Goal: Transaction & Acquisition: Purchase product/service

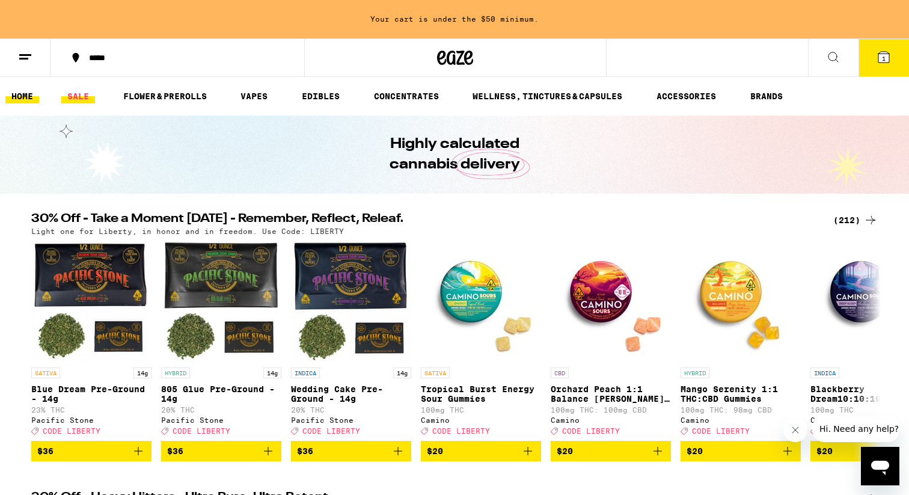
click at [80, 100] on link "SALE" at bounding box center [78, 96] width 34 height 14
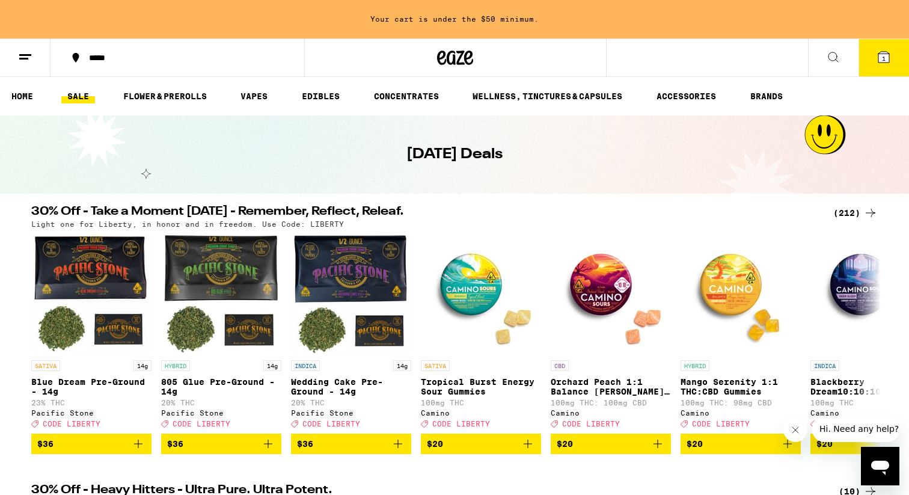
click at [879, 59] on icon at bounding box center [884, 57] width 11 height 11
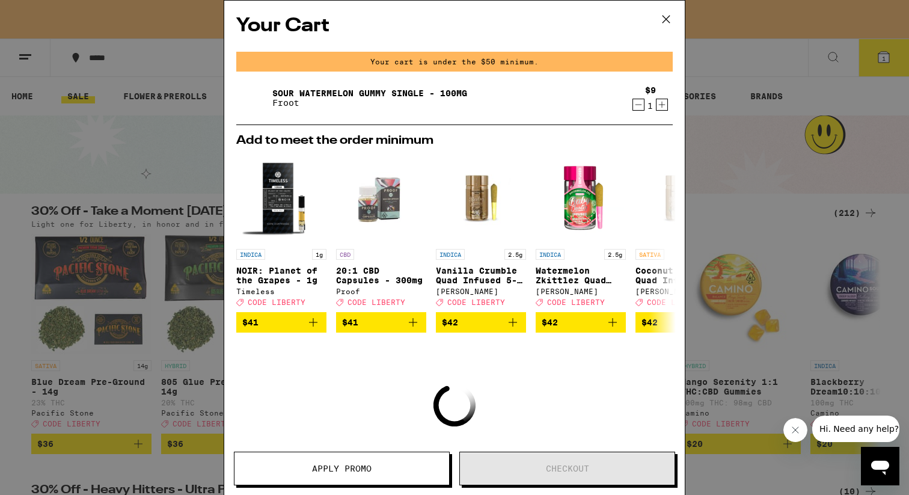
click at [639, 108] on icon "Decrement" at bounding box center [638, 104] width 11 height 14
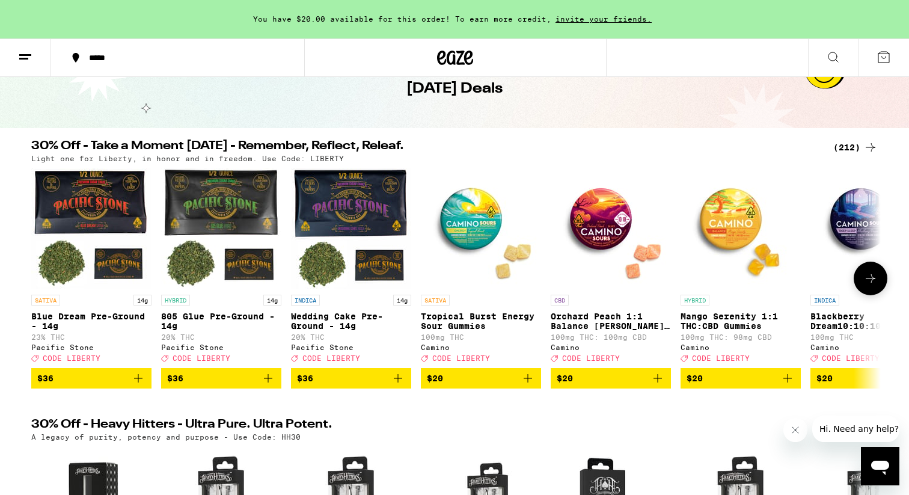
scroll to position [72, 0]
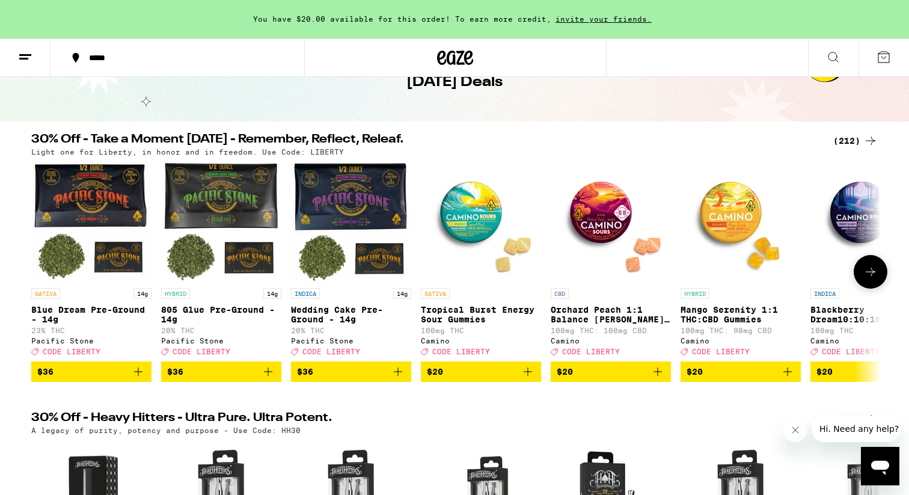
click at [877, 278] on icon at bounding box center [870, 272] width 14 height 14
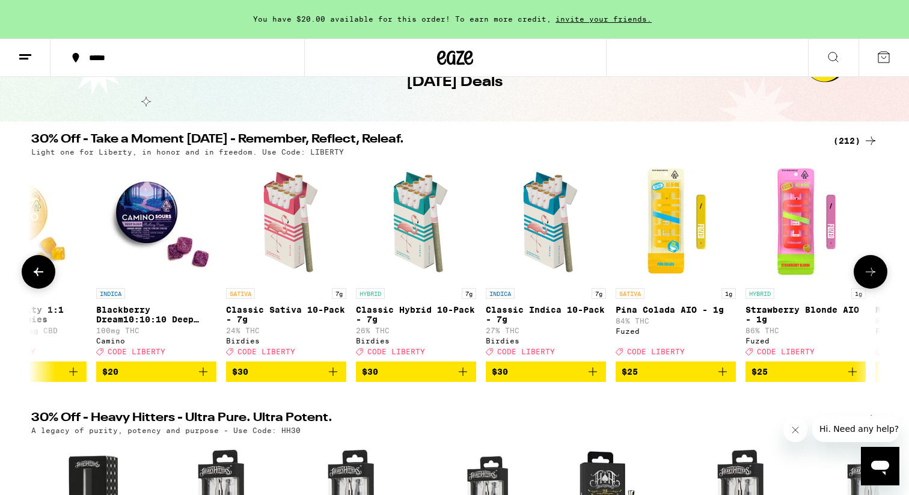
scroll to position [0, 716]
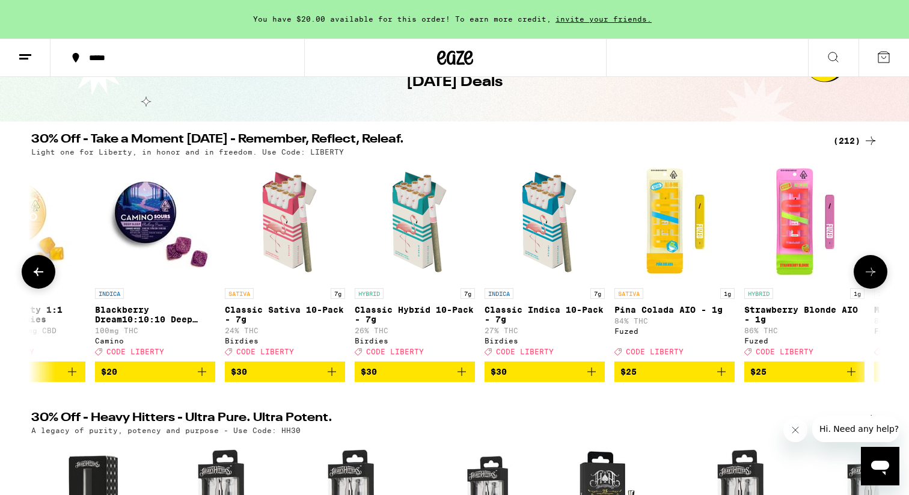
click at [877, 278] on icon at bounding box center [870, 272] width 14 height 14
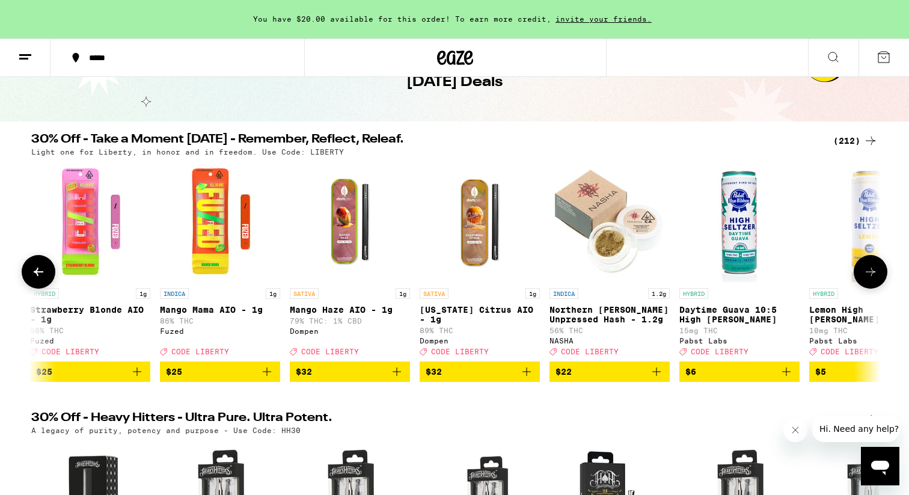
scroll to position [0, 1431]
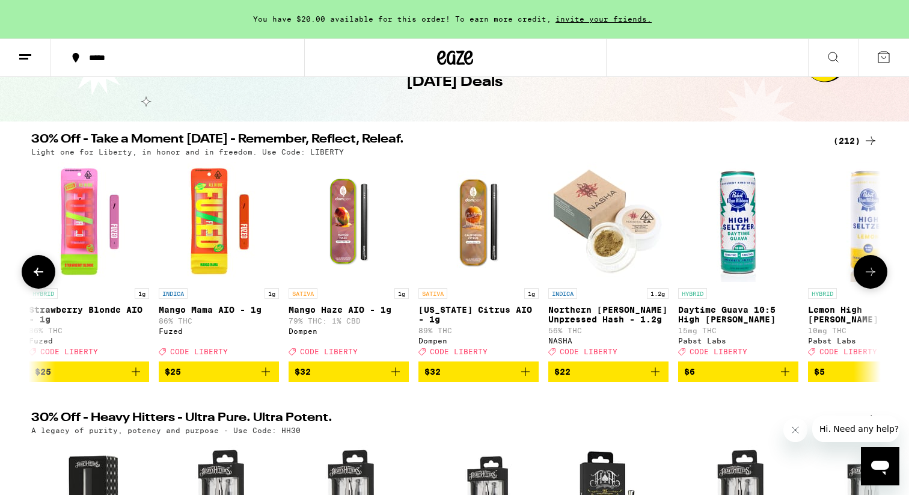
click at [877, 278] on icon at bounding box center [870, 272] width 14 height 14
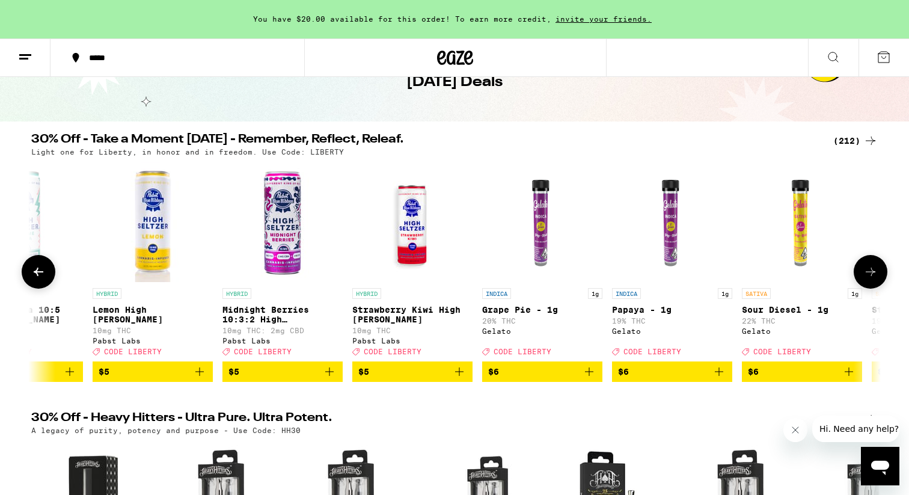
click at [877, 278] on icon at bounding box center [870, 272] width 14 height 14
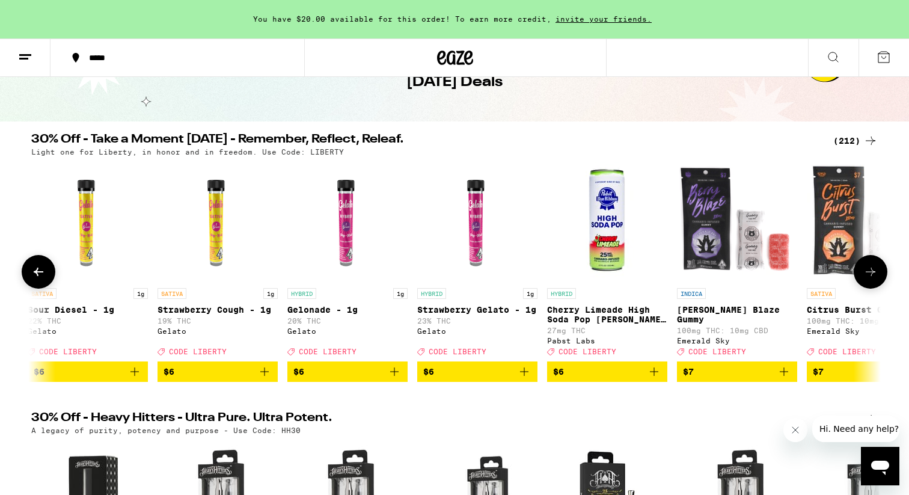
click at [877, 278] on icon at bounding box center [870, 272] width 14 height 14
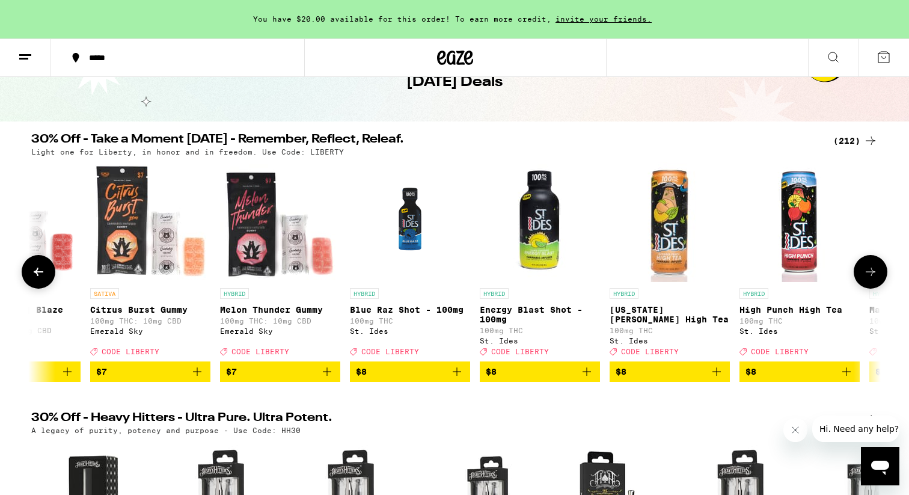
click at [877, 278] on icon at bounding box center [870, 272] width 14 height 14
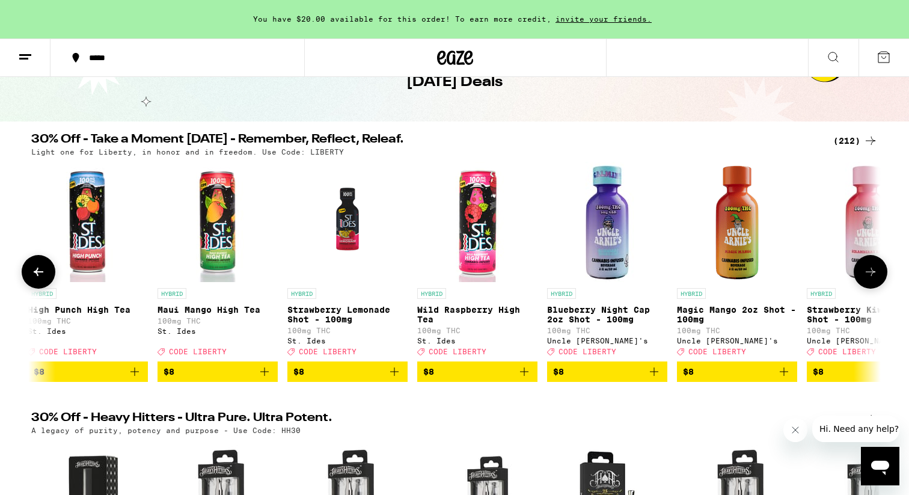
scroll to position [0, 4293]
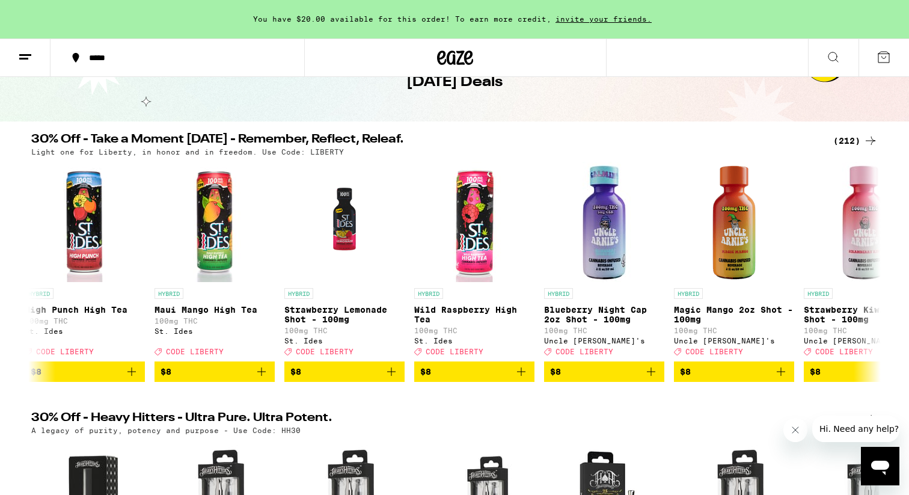
click at [852, 135] on div "(212)" at bounding box center [855, 140] width 44 height 14
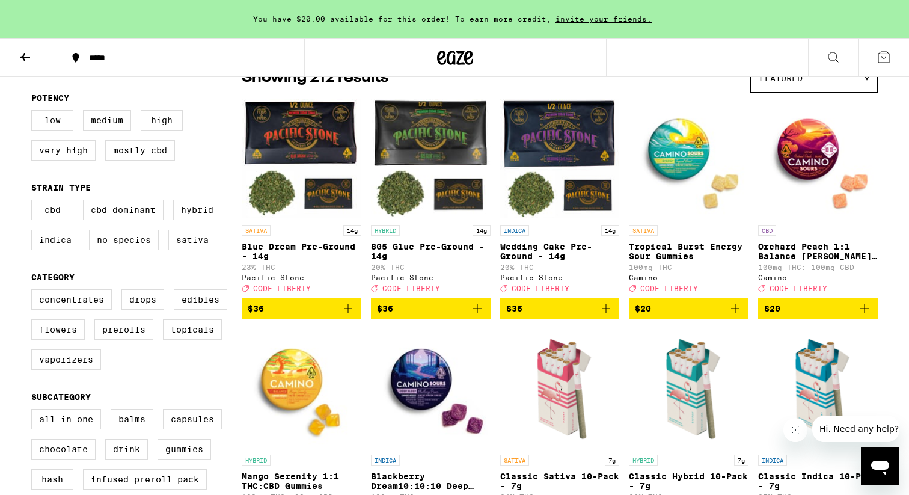
scroll to position [145, 0]
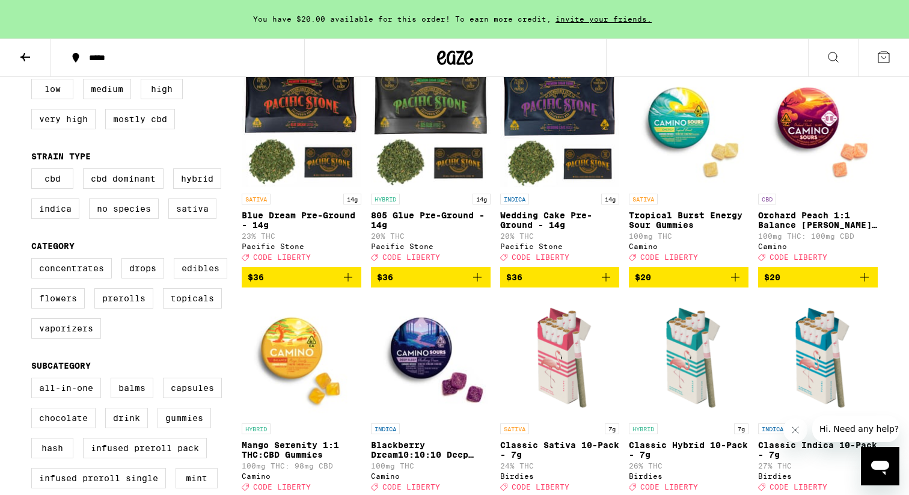
click at [194, 278] on label "Edibles" at bounding box center [201, 268] width 54 height 20
click at [34, 260] on input "Edibles" at bounding box center [34, 260] width 1 height 1
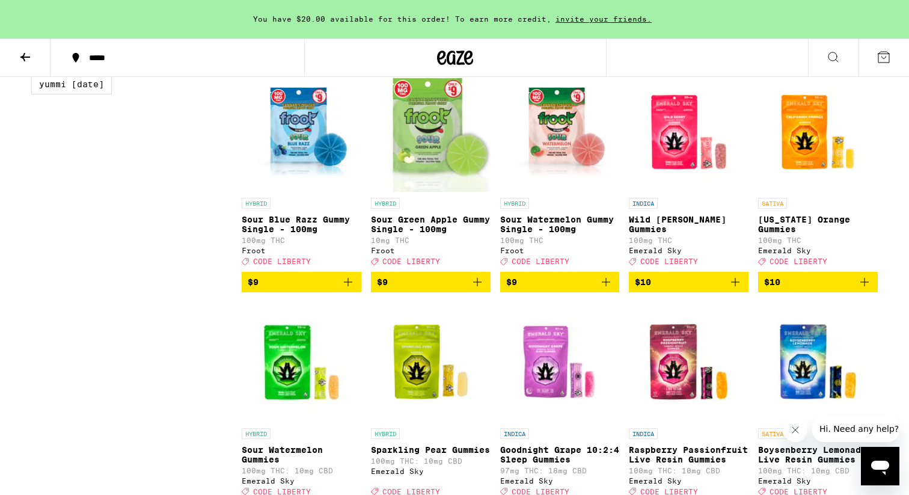
scroll to position [1287, 0]
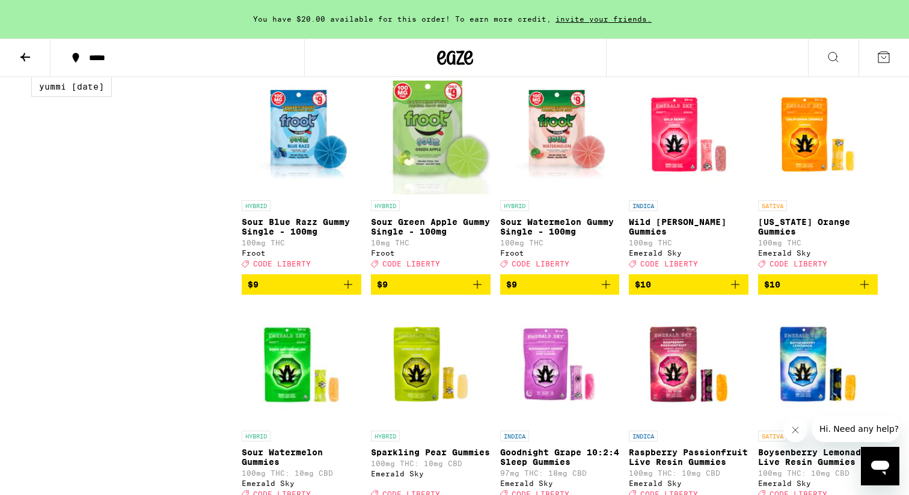
click at [808, 189] on img "Open page for California Orange Gummies from Emerald Sky" at bounding box center [818, 134] width 120 height 120
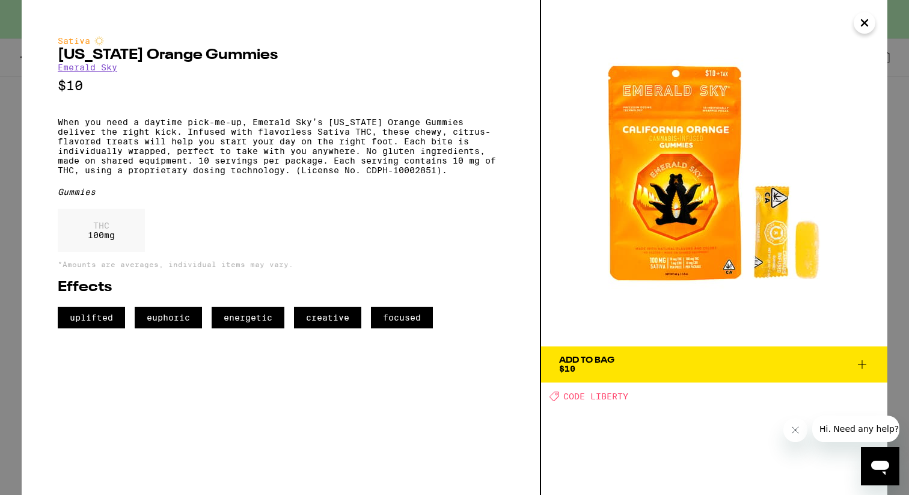
click at [857, 361] on icon at bounding box center [862, 364] width 14 height 14
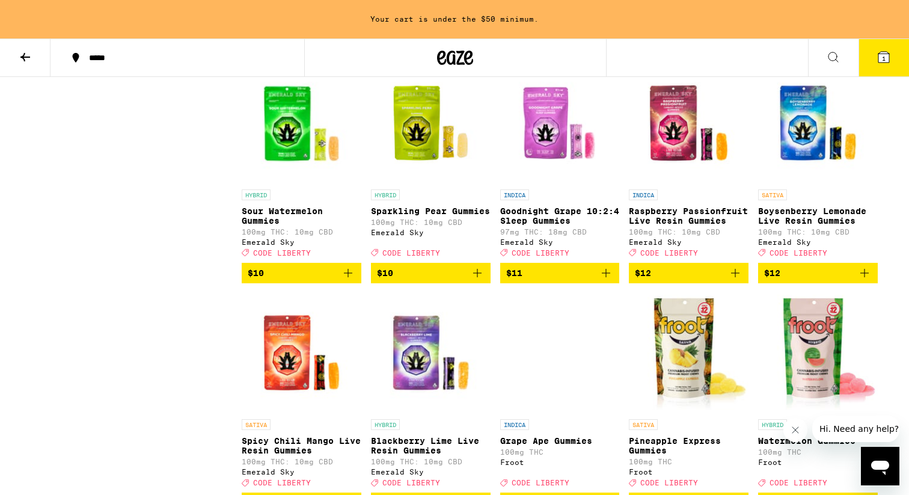
scroll to position [1529, 0]
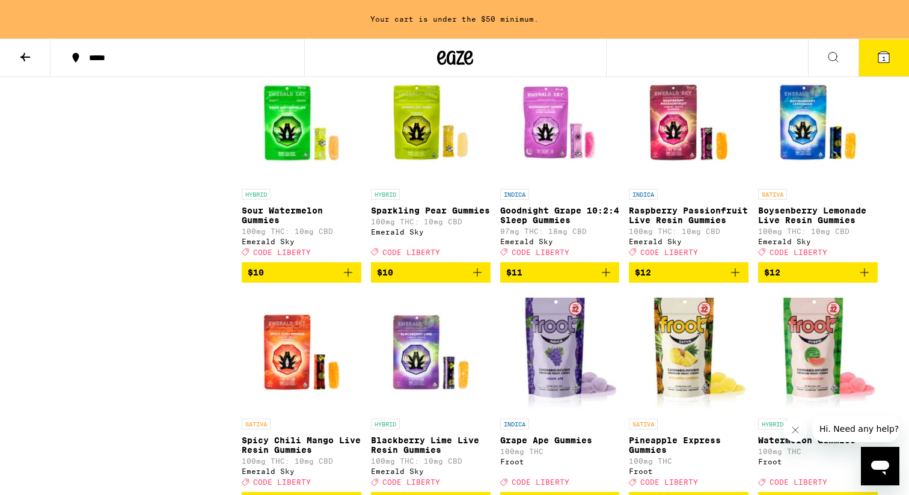
click at [290, 183] on img "Open page for Sour Watermelon Gummies from Emerald Sky" at bounding box center [302, 123] width 120 height 120
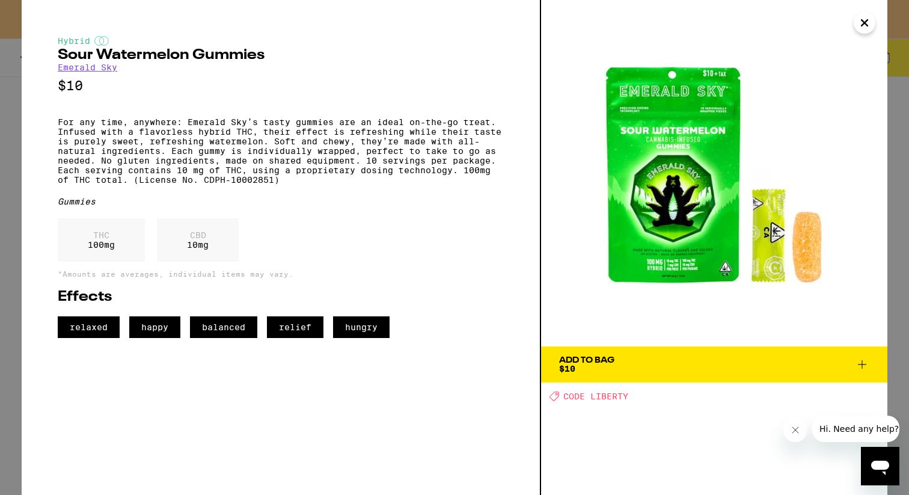
click at [866, 24] on icon "Close" at bounding box center [865, 23] width 6 height 6
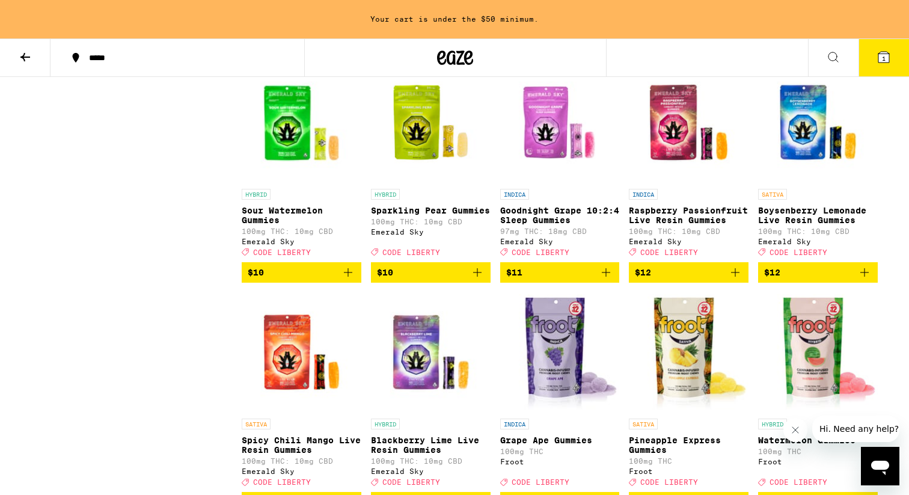
click at [424, 183] on img "Open page for Sparkling Pear Gummies from Emerald Sky" at bounding box center [431, 123] width 120 height 120
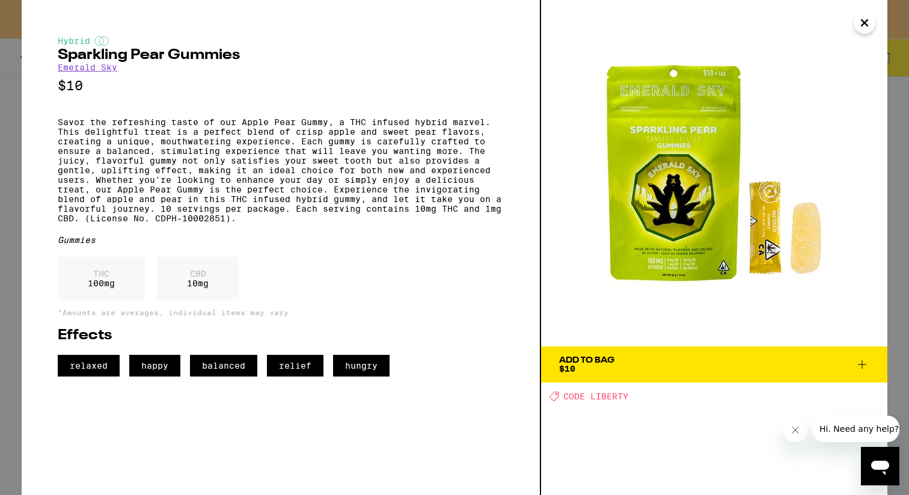
click at [867, 23] on icon "Close" at bounding box center [864, 23] width 14 height 18
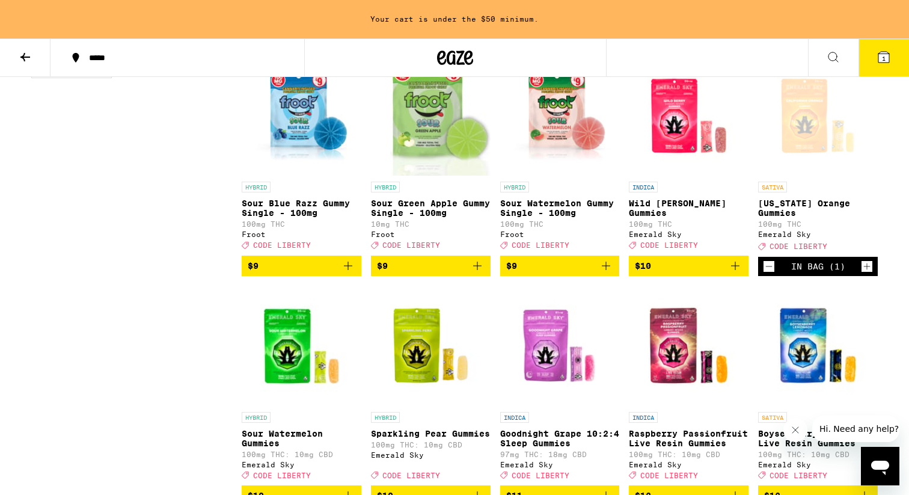
scroll to position [1303, 0]
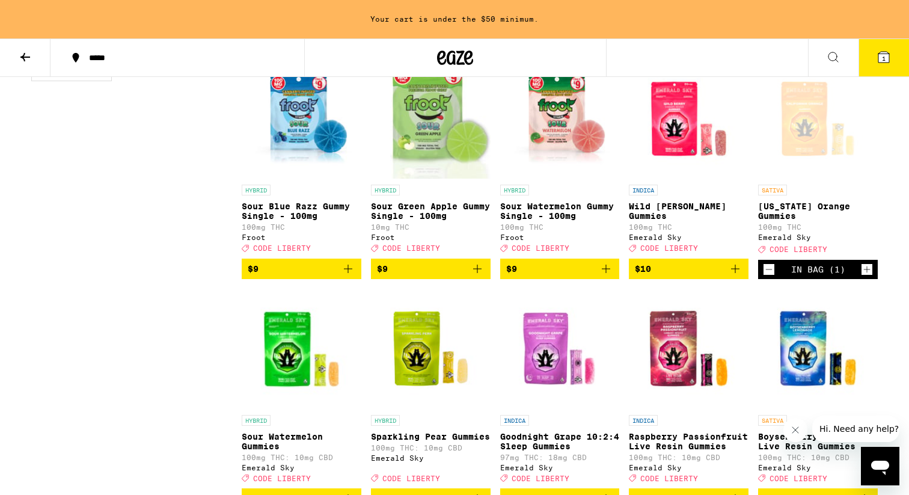
click at [686, 167] on img "Open page for Wild Berry Gummies from Emerald Sky" at bounding box center [689, 118] width 120 height 120
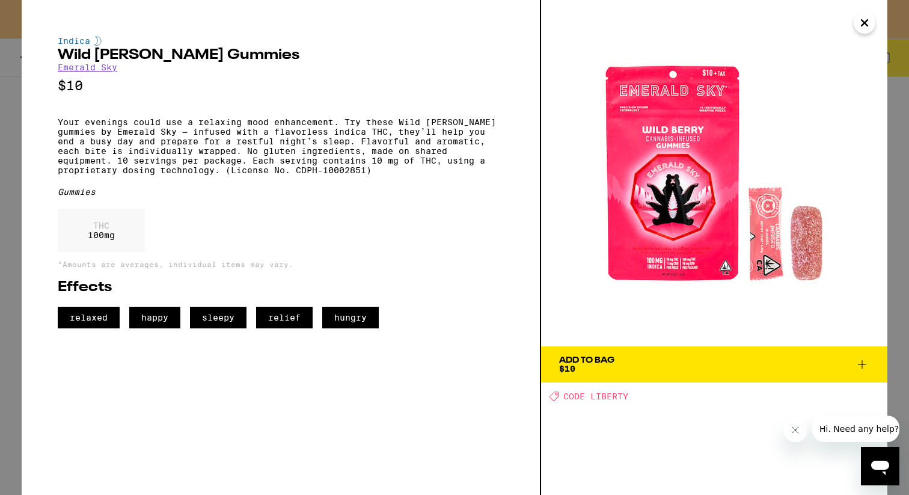
click at [868, 25] on icon "Close" at bounding box center [864, 23] width 14 height 18
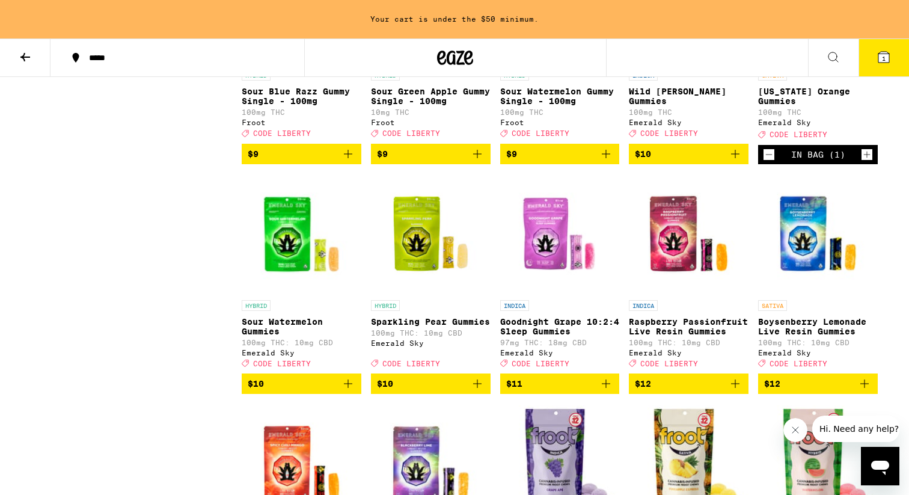
scroll to position [1403, 0]
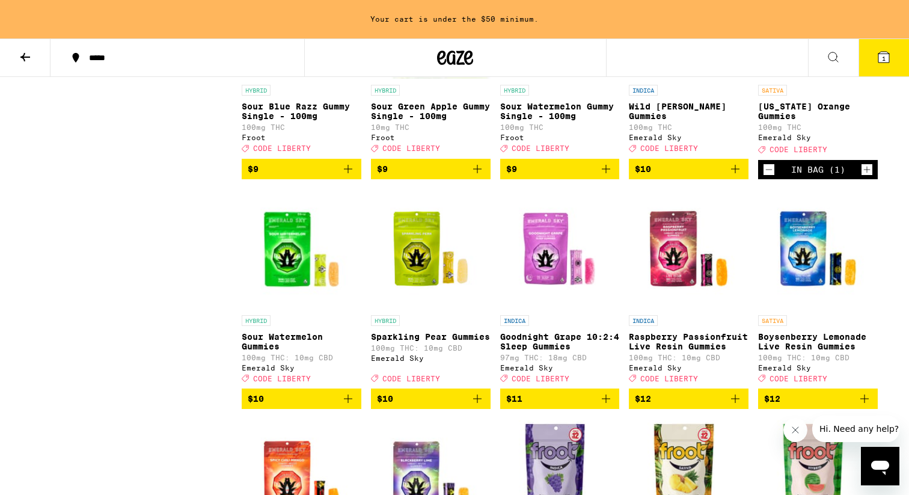
click at [293, 299] on img "Open page for Sour Watermelon Gummies from Emerald Sky" at bounding box center [302, 249] width 120 height 120
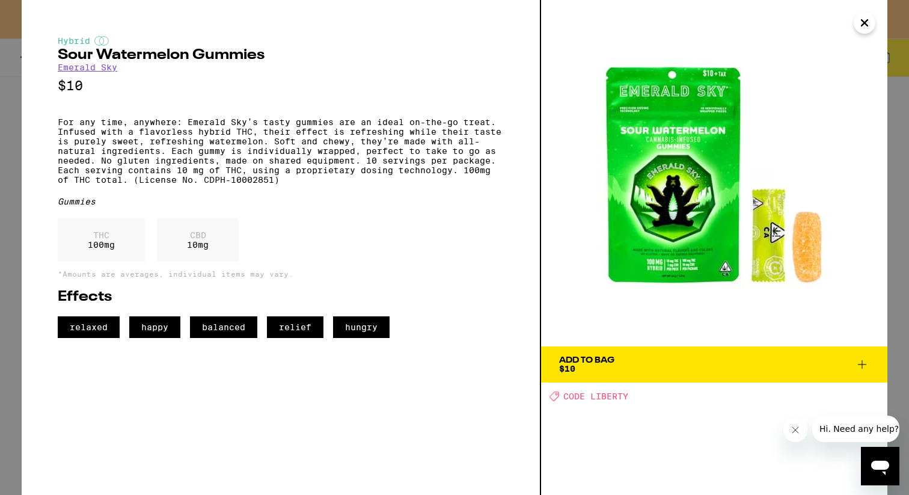
click at [749, 373] on button "Add To Bag $10" at bounding box center [714, 364] width 346 height 36
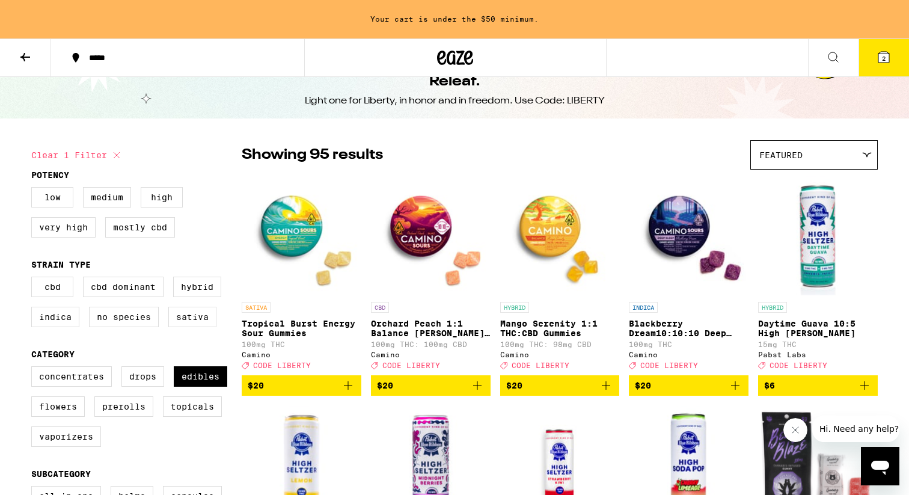
scroll to position [51, 0]
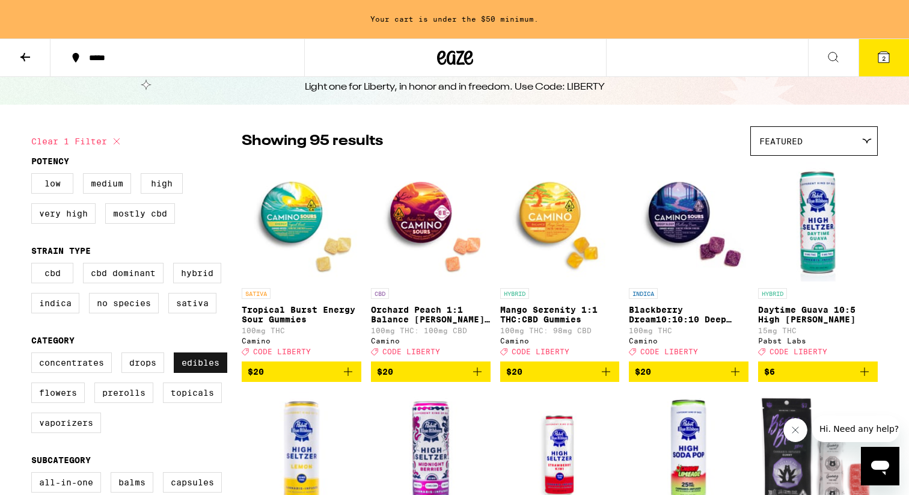
click at [197, 373] on label "Edibles" at bounding box center [201, 362] width 54 height 20
click at [34, 355] on input "Edibles" at bounding box center [34, 354] width 1 height 1
checkbox input "false"
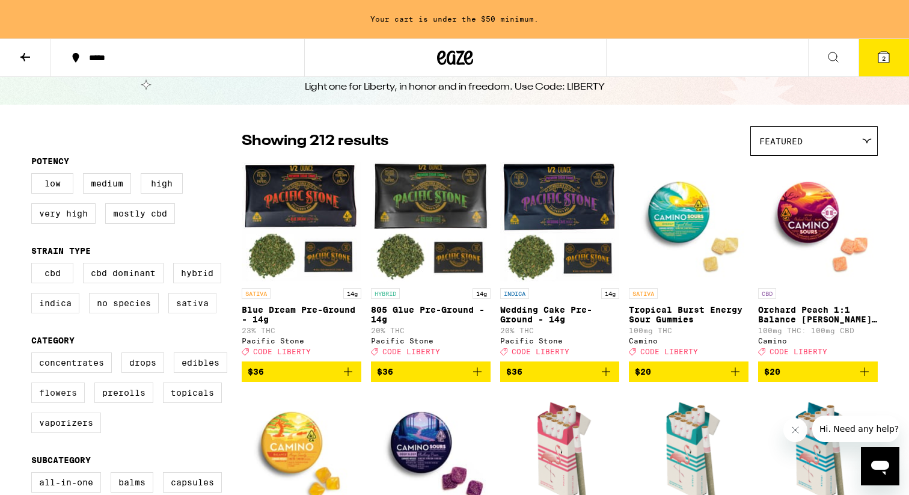
click at [76, 403] on label "Flowers" at bounding box center [58, 392] width 54 height 20
click at [34, 355] on input "Flowers" at bounding box center [34, 354] width 1 height 1
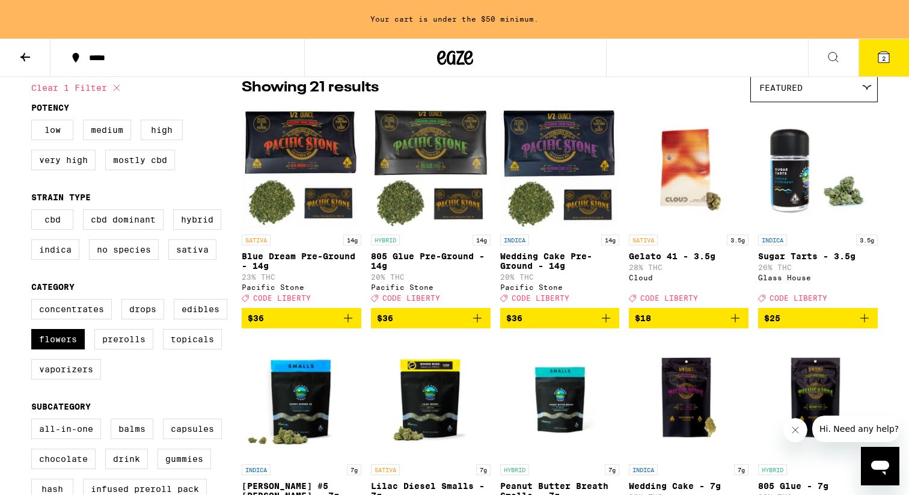
scroll to position [112, 0]
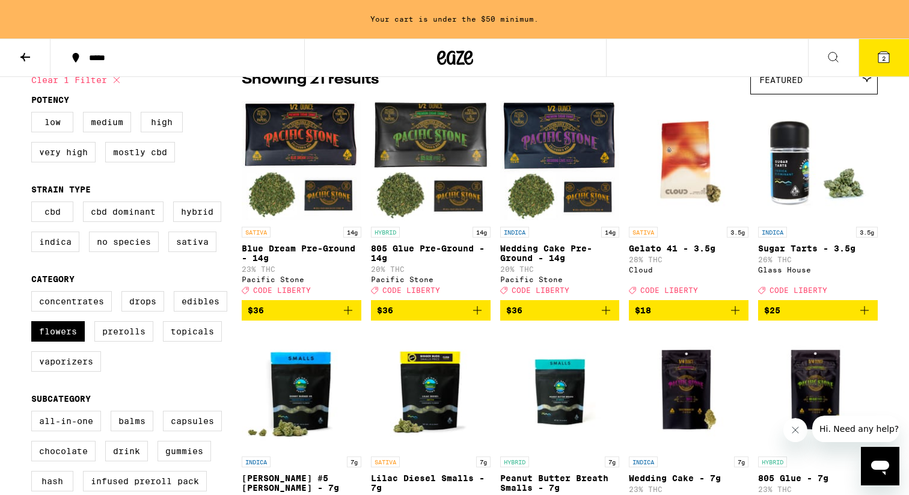
click at [795, 188] on img "Open page for Sugar Tarts - 3.5g from Glass House" at bounding box center [818, 160] width 120 height 120
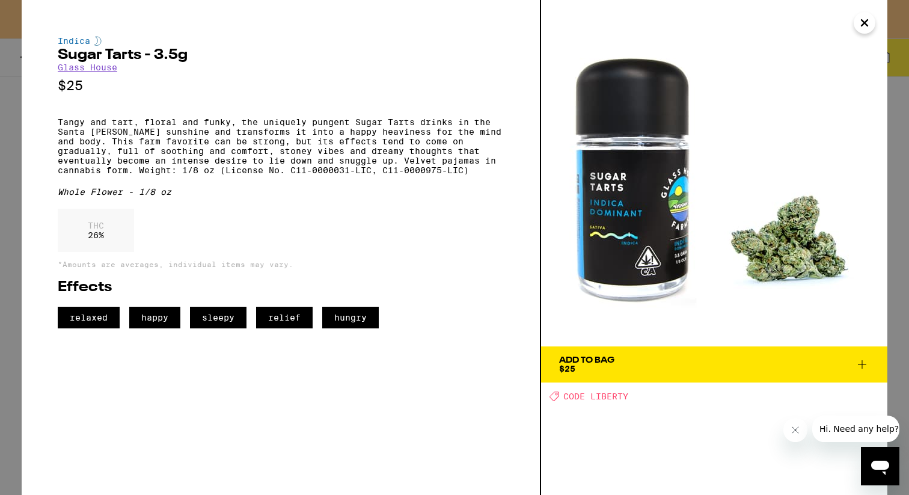
click at [624, 360] on span "Add To Bag $25" at bounding box center [714, 364] width 310 height 17
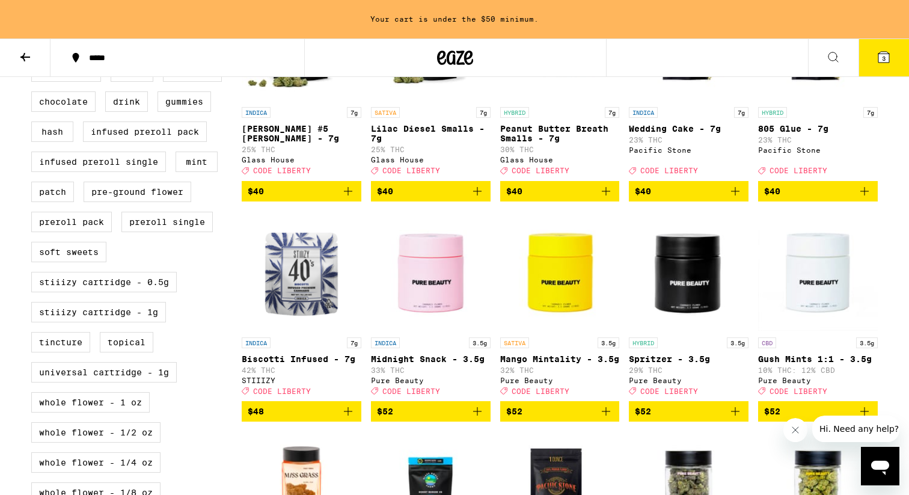
scroll to position [259, 0]
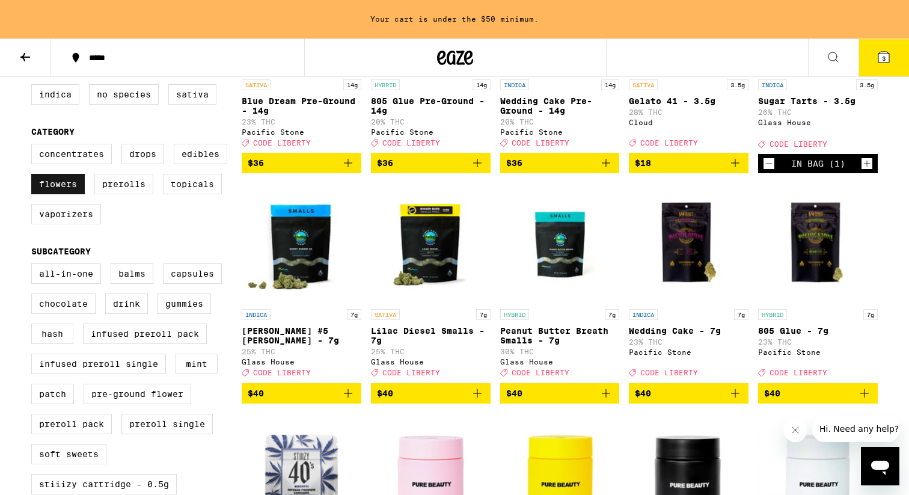
click at [41, 194] on label "Flowers" at bounding box center [58, 184] width 54 height 20
click at [34, 146] on input "Flowers" at bounding box center [34, 146] width 1 height 1
checkbox input "false"
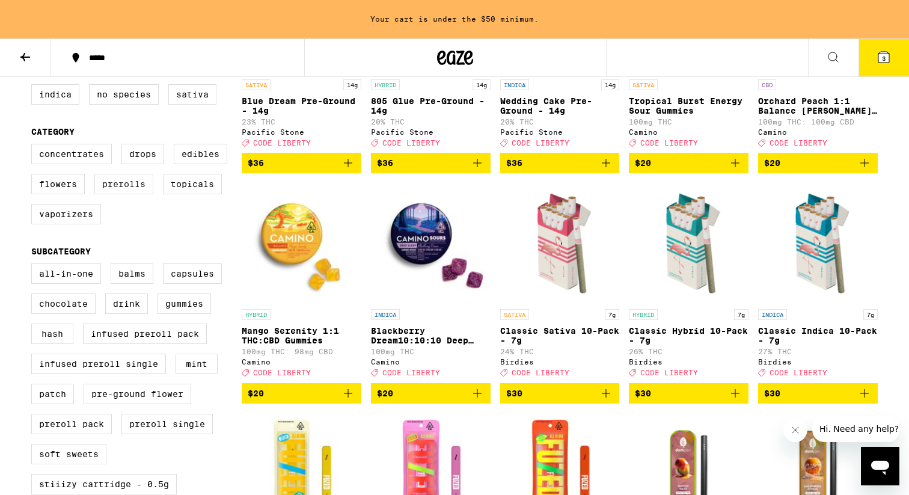
click at [146, 194] on label "Prerolls" at bounding box center [123, 184] width 59 height 20
click at [34, 146] on input "Prerolls" at bounding box center [34, 146] width 1 height 1
checkbox input "true"
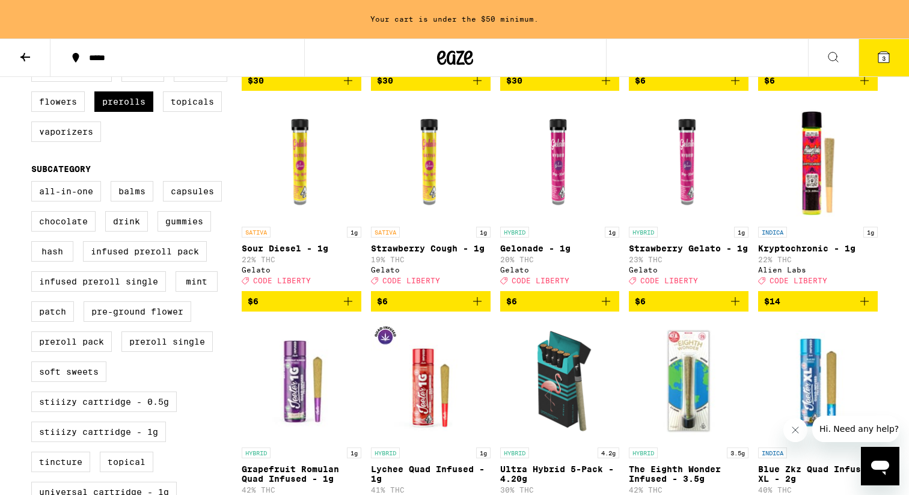
scroll to position [337, 0]
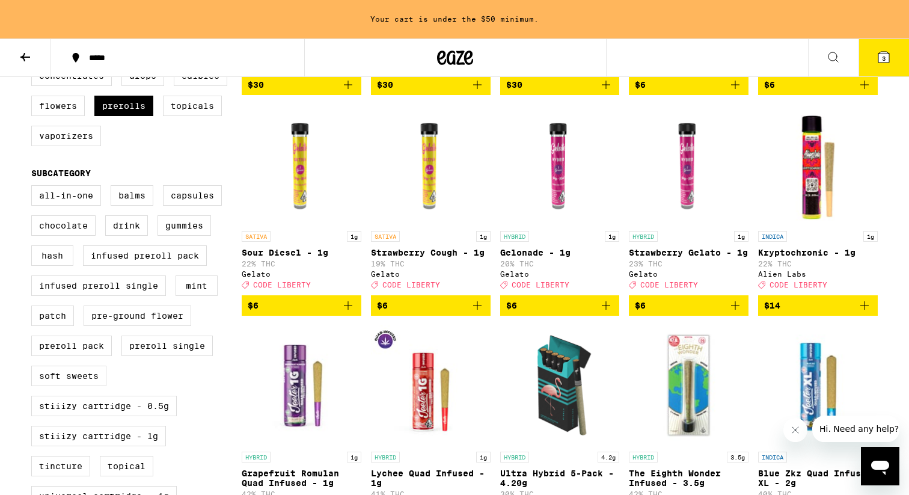
click at [299, 257] on p "Sour Diesel - 1g" at bounding box center [302, 253] width 120 height 10
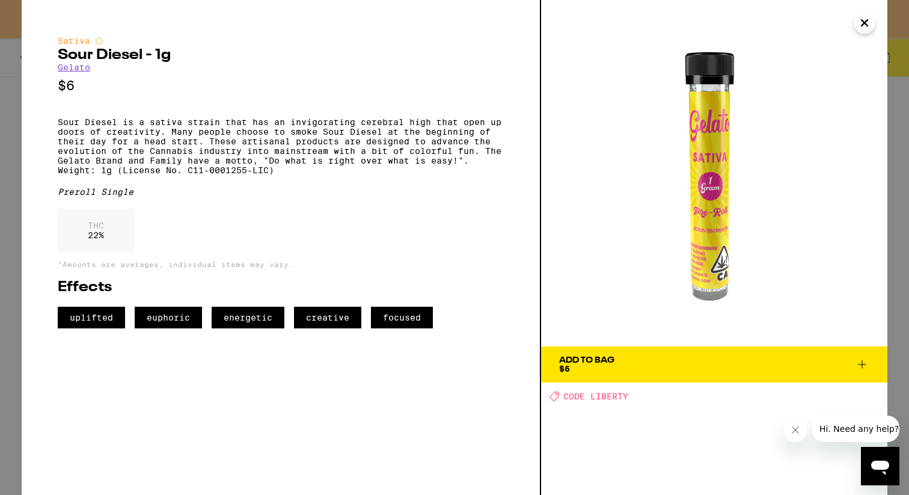
click at [860, 363] on icon at bounding box center [862, 364] width 14 height 14
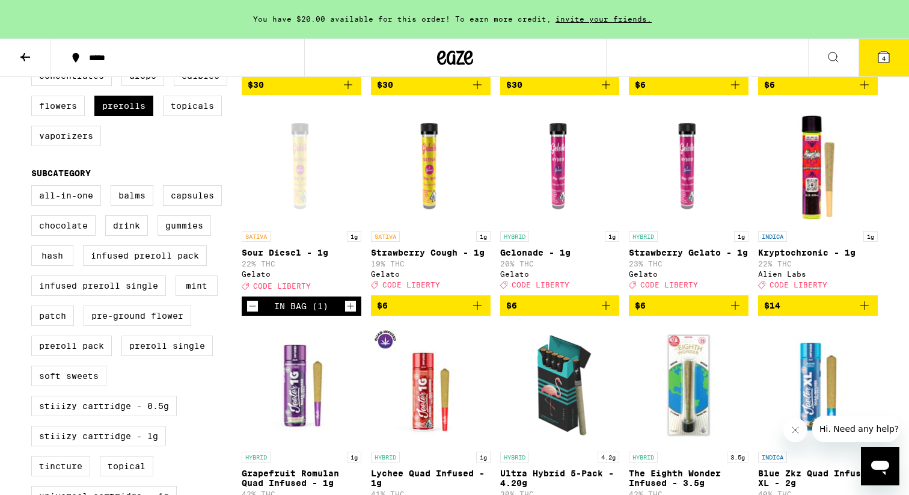
click at [480, 313] on icon "Add to bag" at bounding box center [477, 305] width 14 height 14
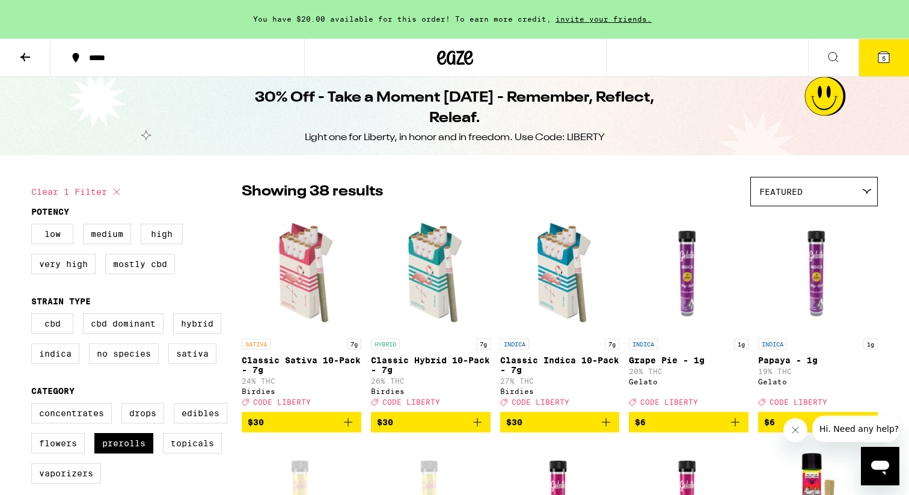
click at [882, 62] on span "5" at bounding box center [884, 58] width 4 height 7
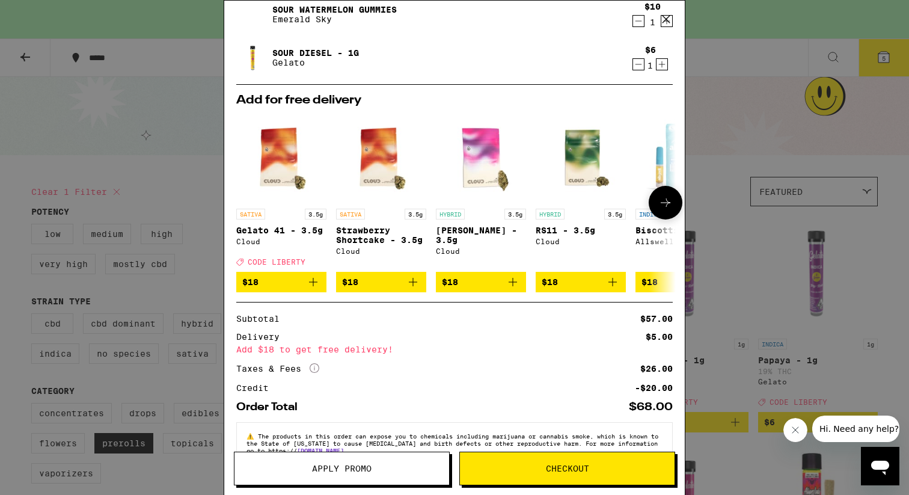
scroll to position [249, 0]
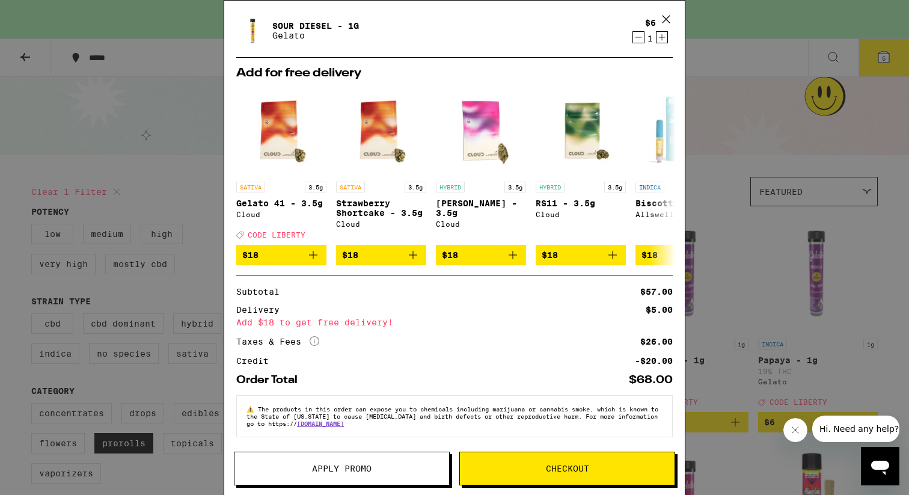
click at [330, 473] on span "Apply Promo" at bounding box center [342, 468] width 60 height 8
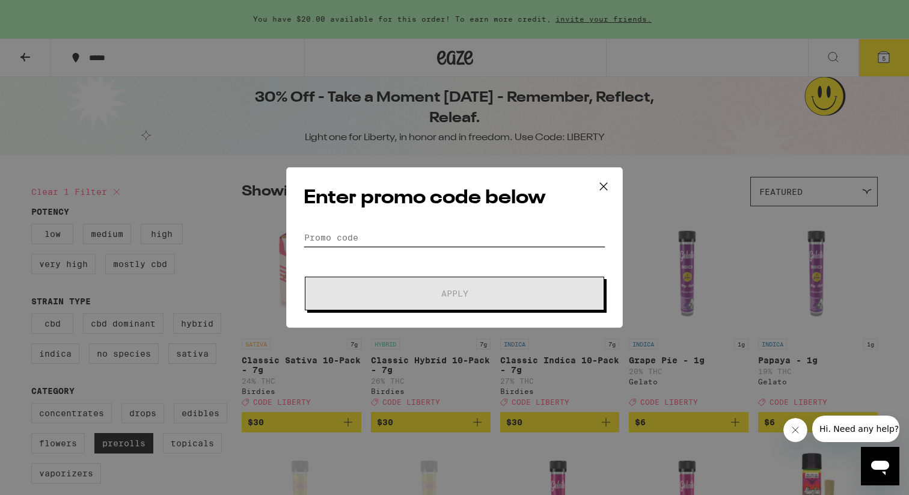
click at [405, 238] on input "Promo Code" at bounding box center [455, 238] width 302 height 18
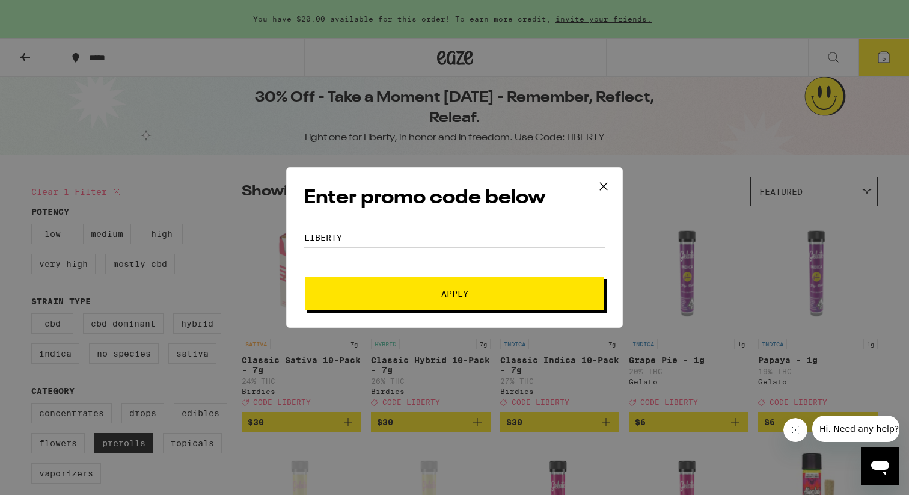
type input "liberty"
click at [409, 283] on button "Apply" at bounding box center [454, 294] width 299 height 34
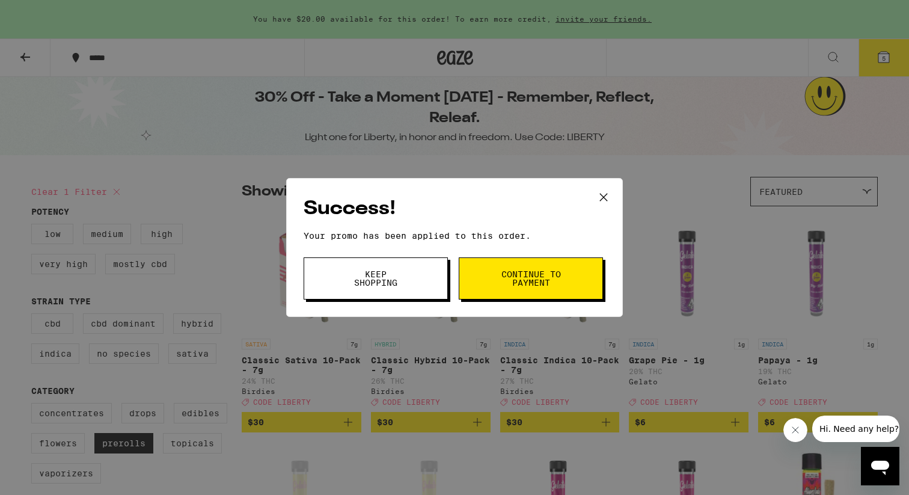
click at [498, 281] on button "Continue to payment" at bounding box center [531, 278] width 144 height 42
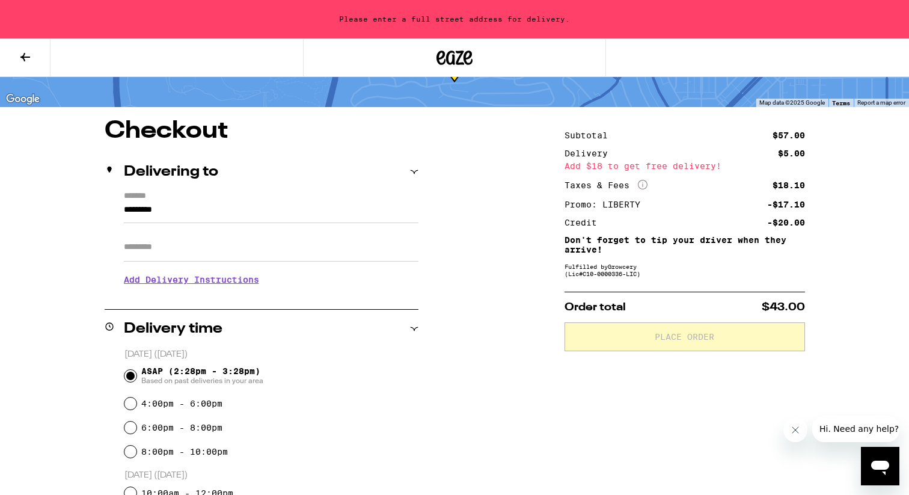
scroll to position [66, 0]
click at [210, 207] on input "*********" at bounding box center [271, 212] width 295 height 20
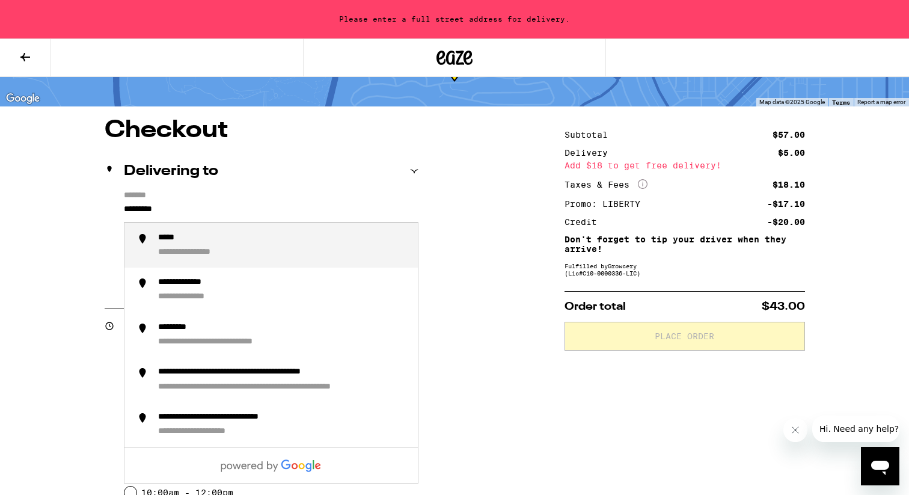
click at [124, 211] on input "*********" at bounding box center [271, 212] width 295 height 20
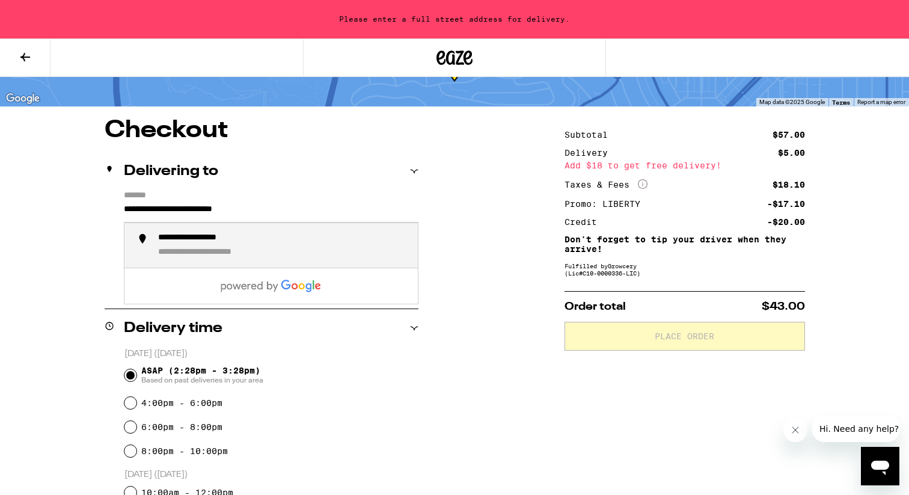
click at [183, 242] on div "**********" at bounding box center [209, 238] width 103 height 11
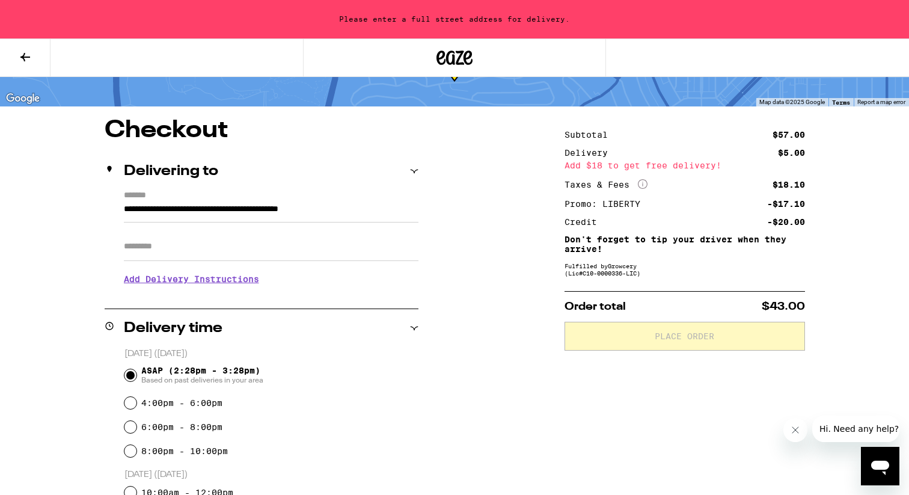
type input "**********"
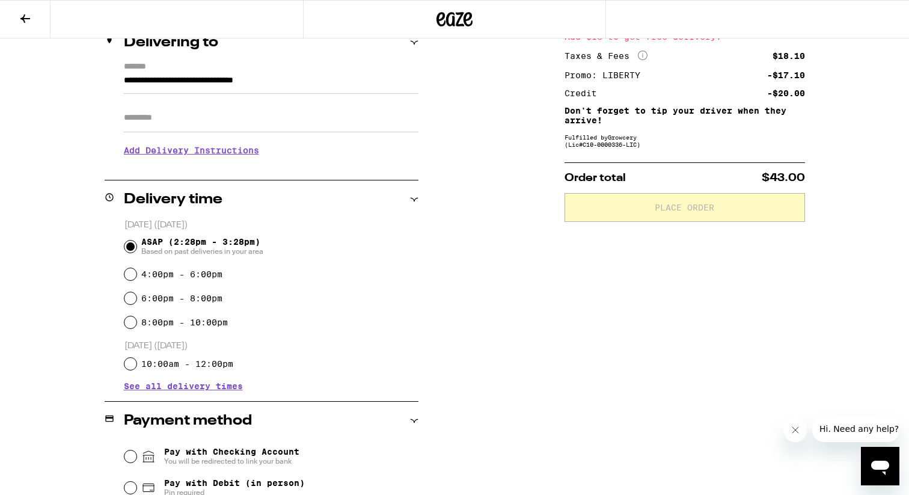
scroll to position [162, 0]
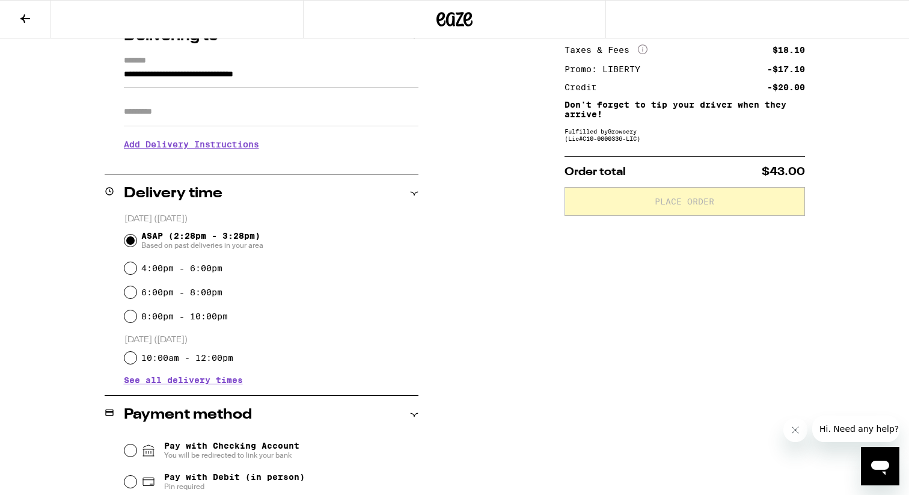
click at [127, 262] on div "4:00pm - 6:00pm" at bounding box center [271, 268] width 294 height 24
click at [129, 269] on input "4:00pm - 6:00pm" at bounding box center [130, 268] width 12 height 12
radio input "true"
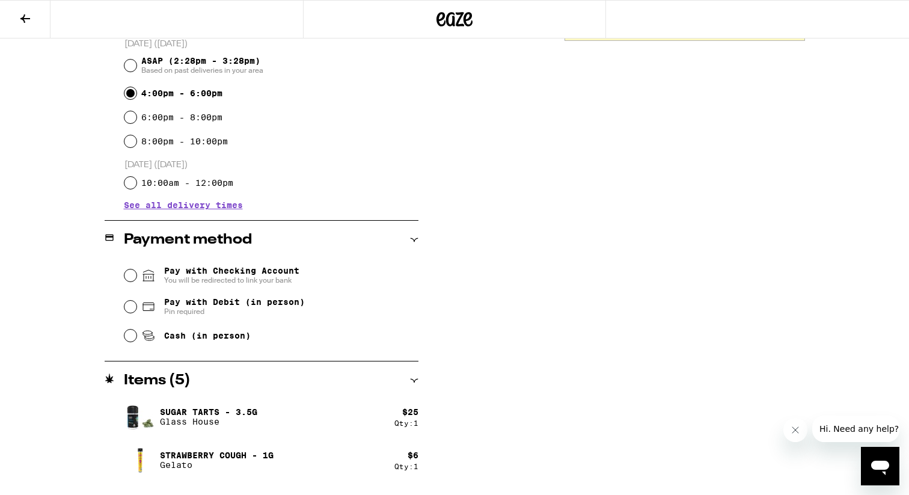
scroll to position [348, 0]
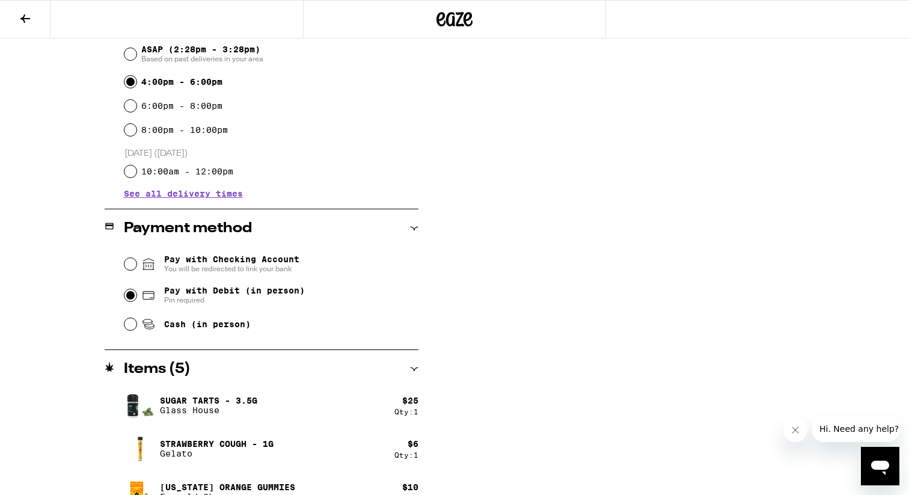
click at [131, 298] on input "Pay with Debit (in person) Pin required" at bounding box center [130, 295] width 12 height 12
radio input "true"
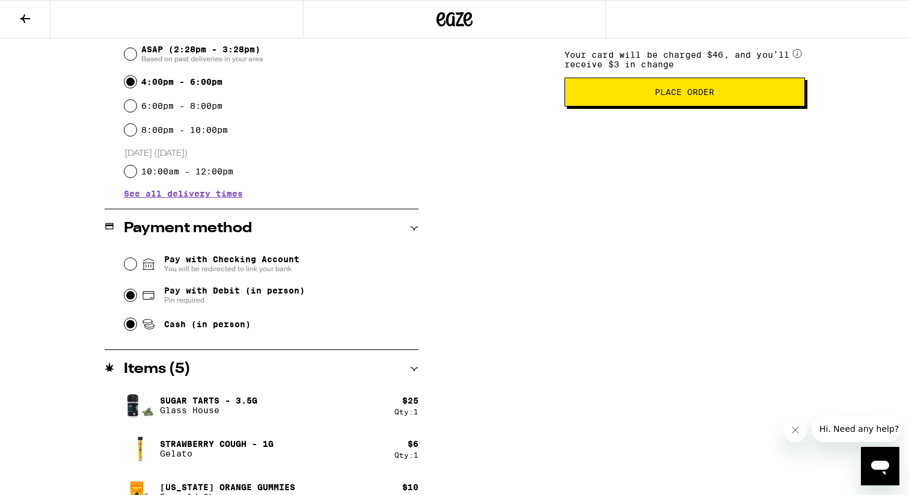
click at [130, 328] on input "Cash (in person)" at bounding box center [130, 324] width 12 height 12
radio input "true"
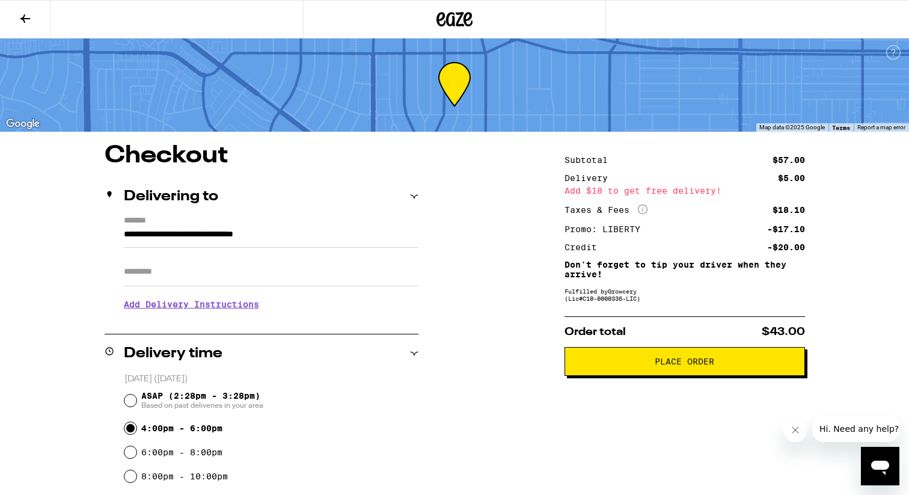
scroll to position [0, 0]
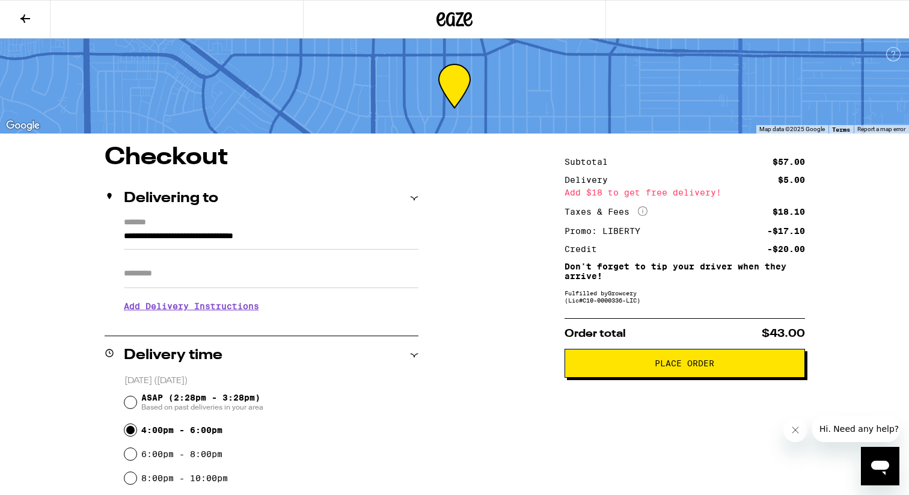
click at [682, 376] on button "Place Order" at bounding box center [685, 363] width 241 height 29
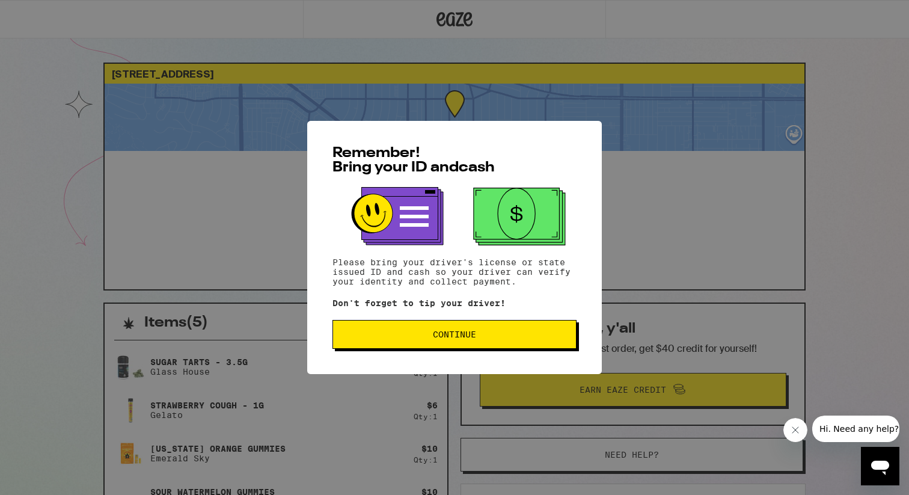
click at [477, 335] on span "Continue" at bounding box center [455, 334] width 224 height 8
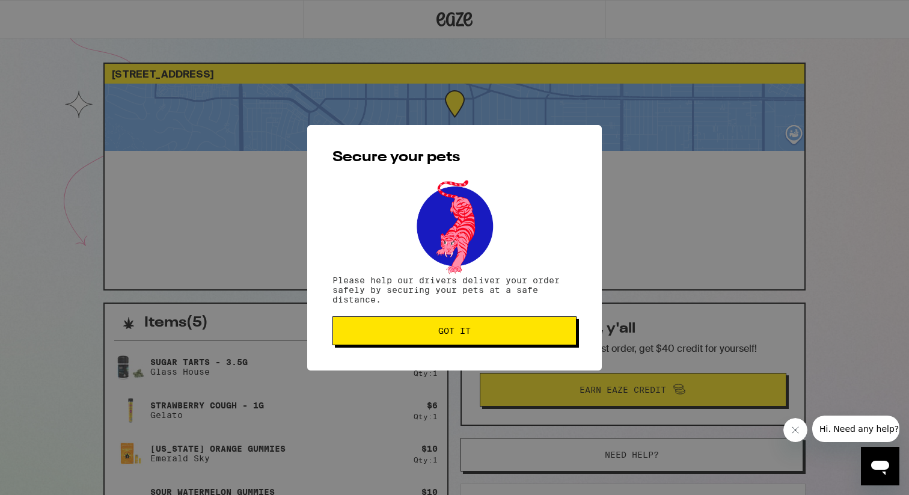
click at [477, 335] on span "Got it" at bounding box center [455, 331] width 224 height 8
